Goal: Information Seeking & Learning: Understand process/instructions

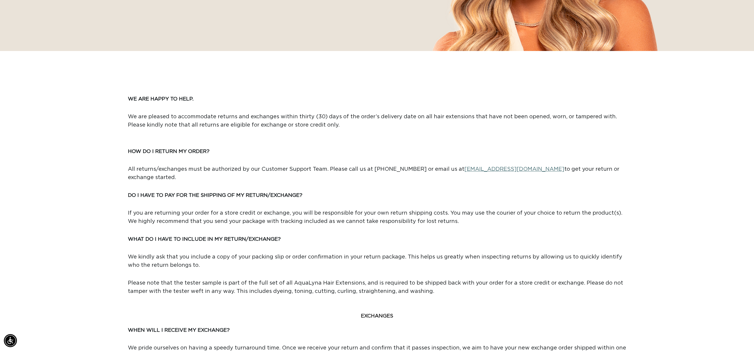
scroll to position [0, 1055]
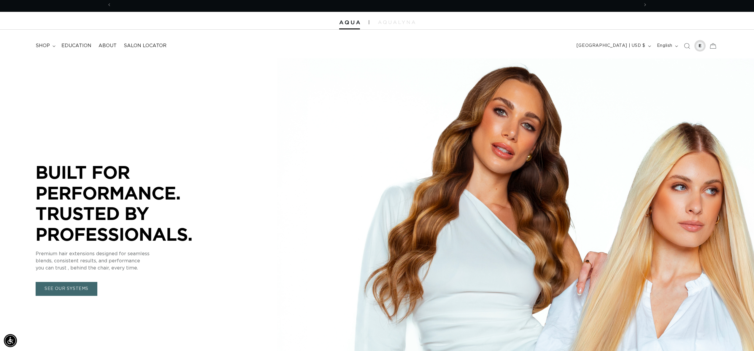
scroll to position [0, 527]
click at [715, 45] on icon at bounding box center [712, 45] width 13 height 13
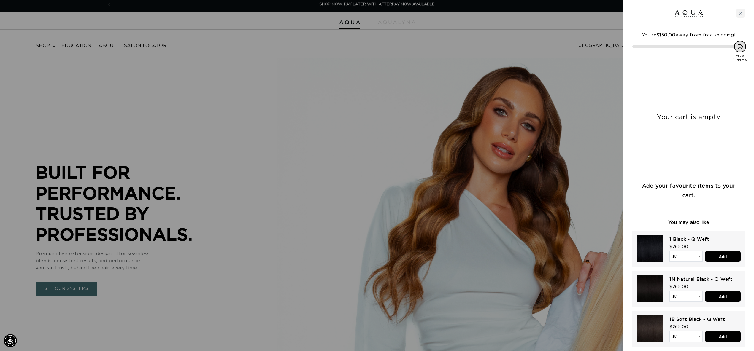
drag, startPoint x: 583, startPoint y: 55, endPoint x: 600, endPoint y: 51, distance: 17.8
click at [583, 55] on div at bounding box center [377, 175] width 754 height 351
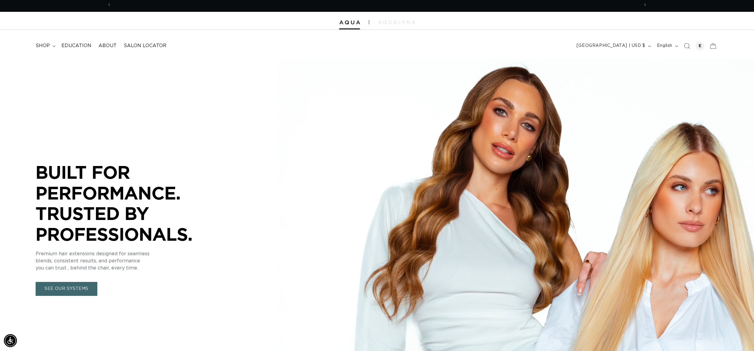
drag, startPoint x: 672, startPoint y: 47, endPoint x: 610, endPoint y: 83, distance: 71.8
click at [671, 48] on div "Close dialog UNLOCK 10% OFF YOUR FIRST ORDER! Join our Pro List to be the first…" at bounding box center [377, 175] width 754 height 351
click at [669, 41] on button "English" at bounding box center [666, 45] width 27 height 11
drag, startPoint x: 652, startPoint y: 31, endPoint x: 654, endPoint y: 33, distance: 3.2
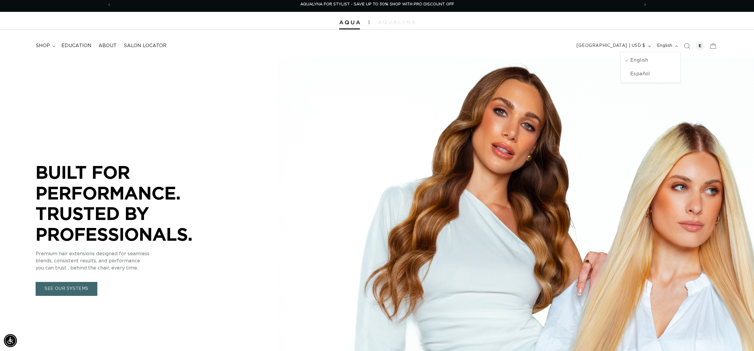
click at [652, 31] on header "FEATURED Last Chance SHOP BY SYSTEM Q Weft Hand Tied Weft Machine Weft Tape In …" at bounding box center [377, 44] width 754 height 29
click at [695, 45] on div at bounding box center [700, 46] width 12 height 12
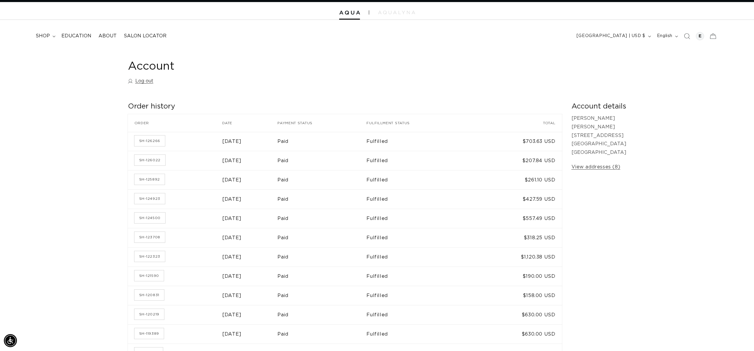
scroll to position [0, 527]
click at [152, 144] on link "SH-126266" at bounding box center [149, 141] width 31 height 11
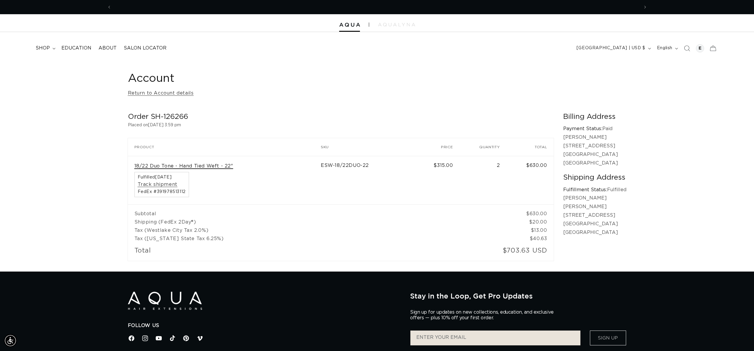
click at [212, 166] on link "18/22 Duo Tone - Hand Tied Weft - 22"" at bounding box center [183, 166] width 99 height 6
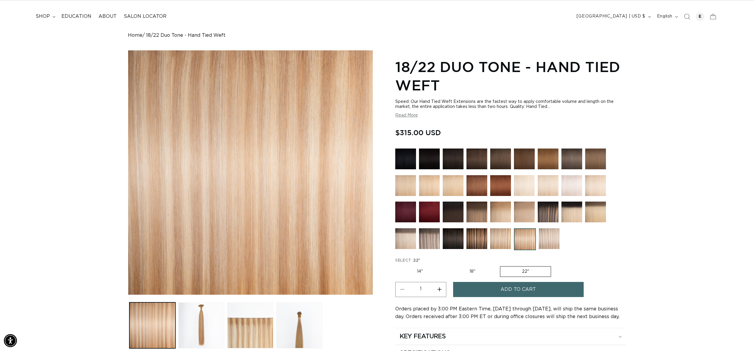
scroll to position [0, 527]
click at [498, 242] on img at bounding box center [500, 238] width 21 height 21
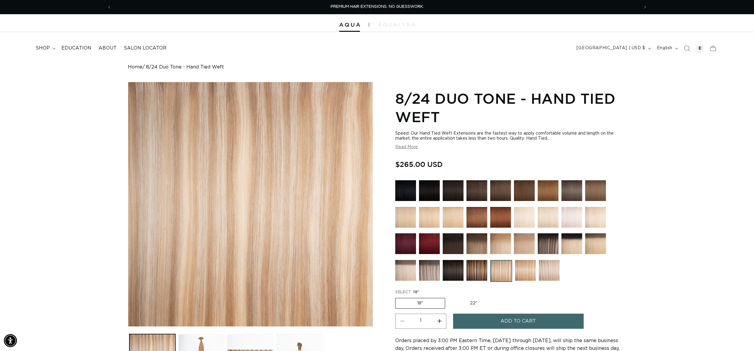
scroll to position [34, 0]
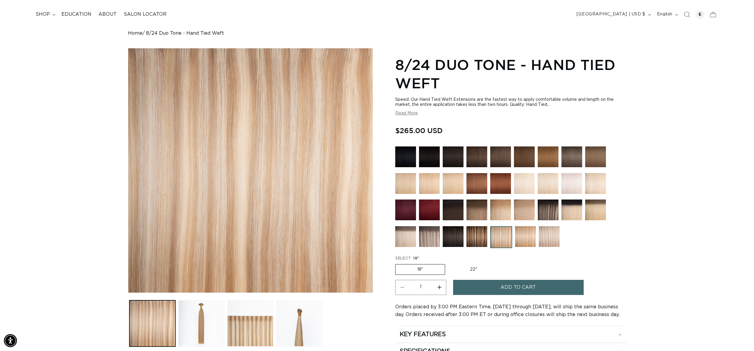
click at [548, 234] on img at bounding box center [549, 236] width 21 height 21
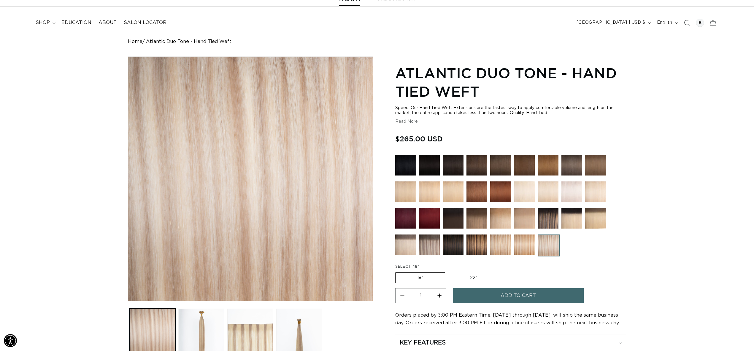
scroll to position [0, 1055]
click at [438, 295] on button "Increase quantity for Atlantic Duo Tone - Hand Tied Weft" at bounding box center [439, 295] width 13 height 15
type input "2"
click at [486, 299] on button "Add to cart" at bounding box center [518, 295] width 131 height 15
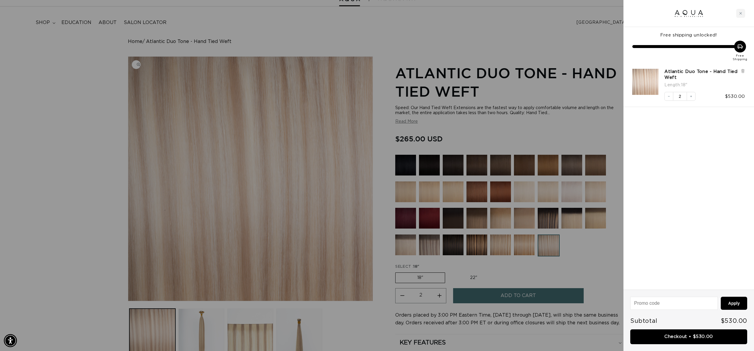
click at [355, 270] on div at bounding box center [377, 175] width 754 height 351
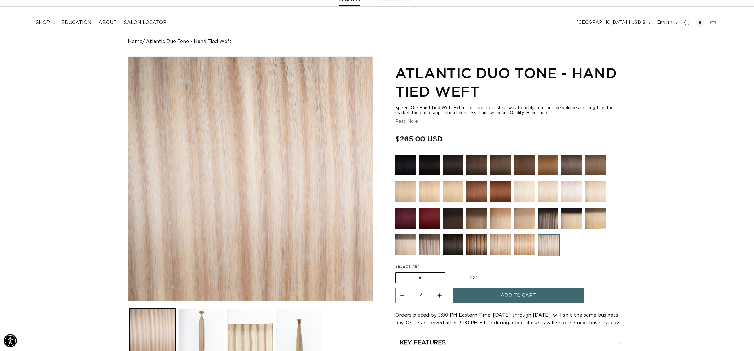
scroll to position [0, 527]
click at [702, 21] on div at bounding box center [700, 23] width 8 height 8
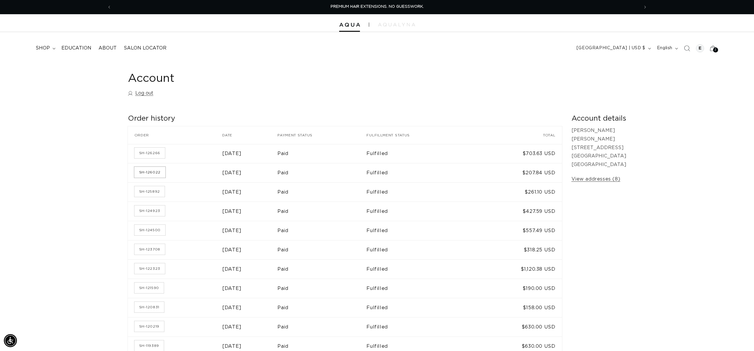
click at [143, 175] on link "SH-126022" at bounding box center [149, 172] width 31 height 11
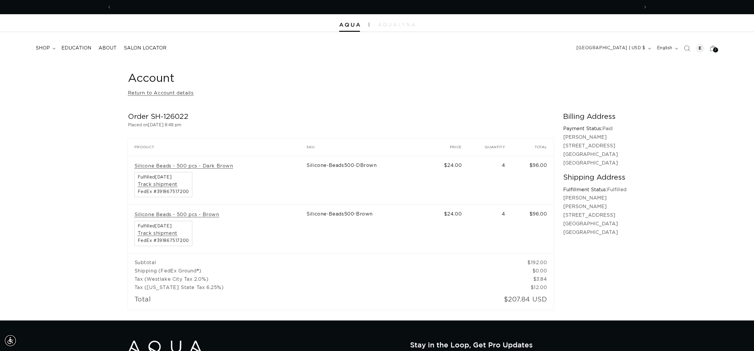
scroll to position [0, 527]
click at [111, 5] on span "Previous announcement" at bounding box center [109, 7] width 6 height 6
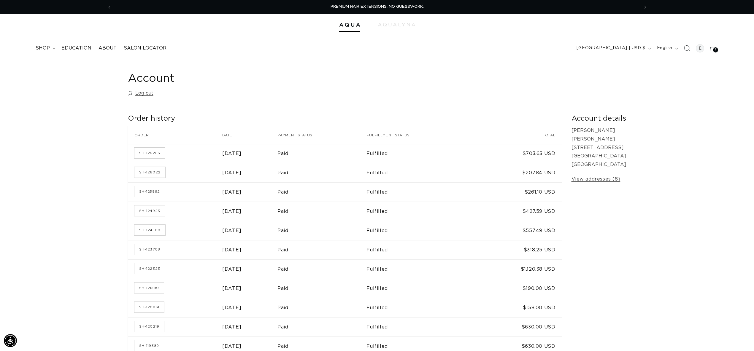
click at [684, 48] on icon "Search" at bounding box center [687, 48] width 6 height 6
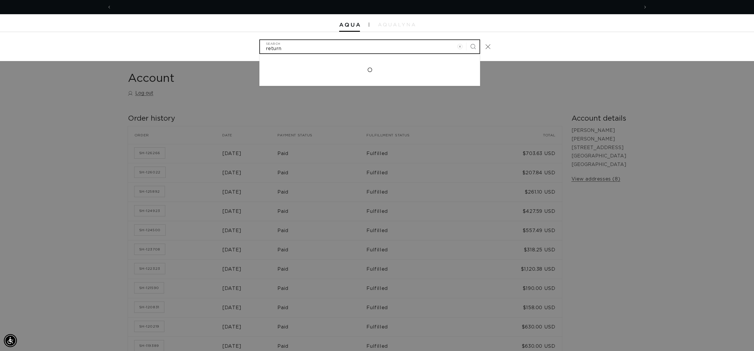
scroll to position [0, 527]
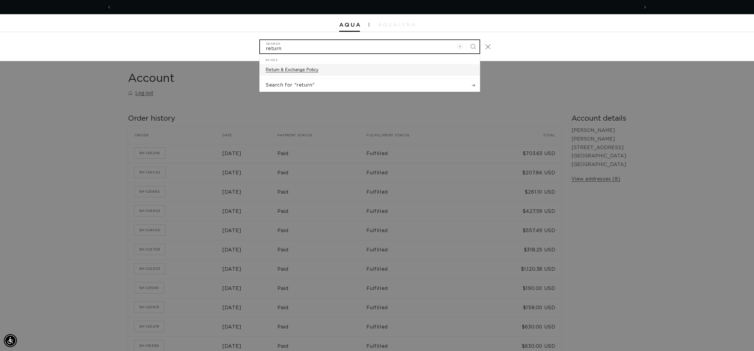
type input "return"
click at [307, 67] on link "Return & Exchange Policy" at bounding box center [370, 69] width 220 height 11
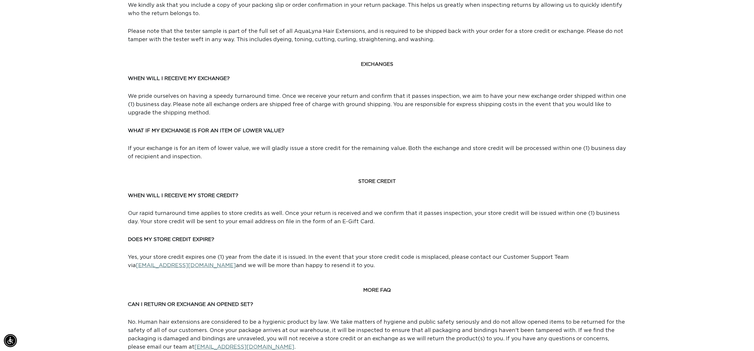
scroll to position [0, 1055]
